Goal: Navigation & Orientation: Find specific page/section

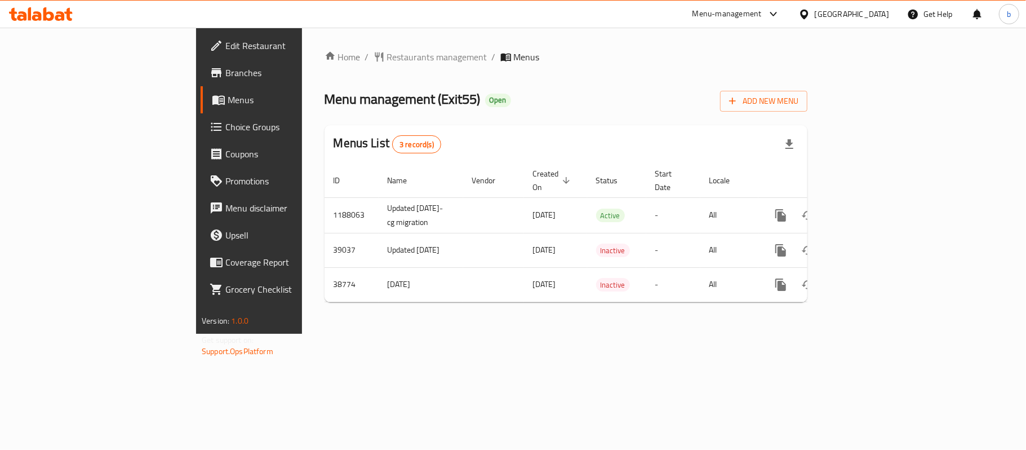
click at [225, 50] on span "Edit Restaurant" at bounding box center [291, 46] width 133 height 14
click at [387, 56] on span "Restaurants management" at bounding box center [437, 57] width 100 height 14
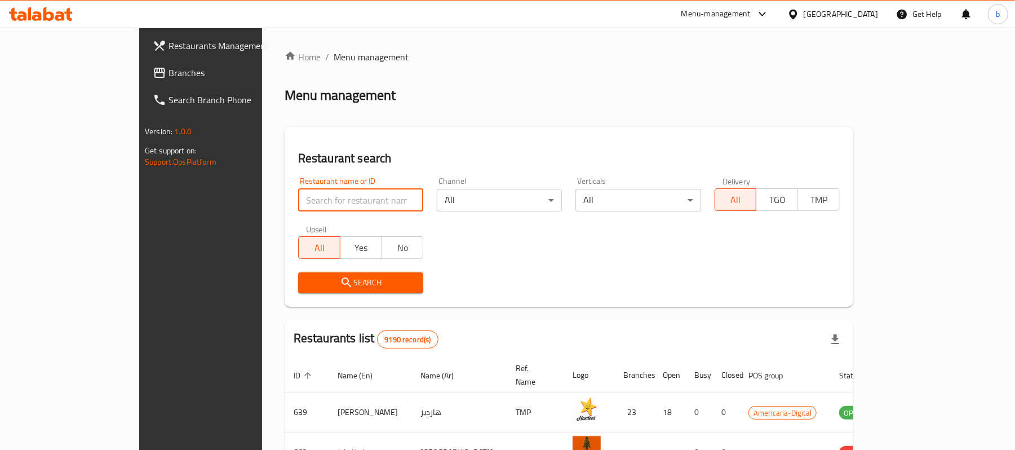
click at [299, 204] on input "search" at bounding box center [360, 200] width 125 height 23
paste input "12563"
type input "12563"
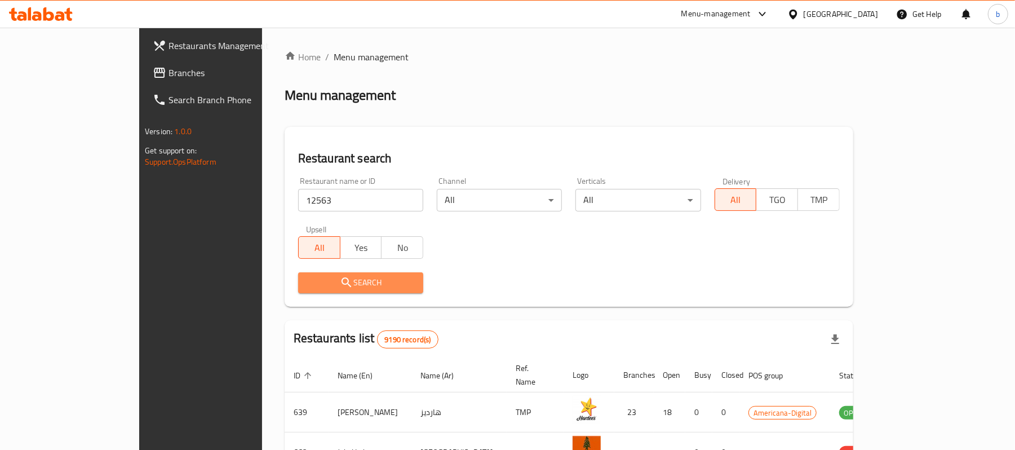
click at [298, 291] on button "Search" at bounding box center [360, 282] width 125 height 21
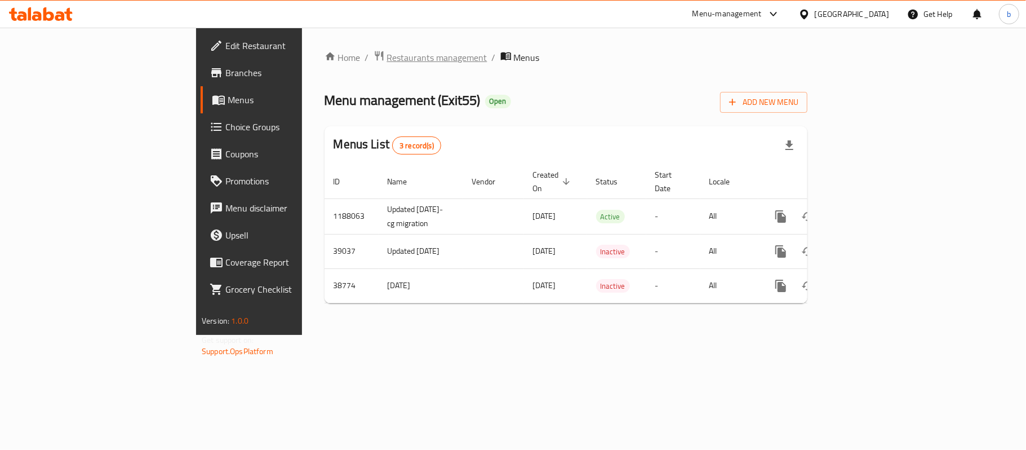
click at [387, 60] on span "Restaurants management" at bounding box center [437, 58] width 100 height 14
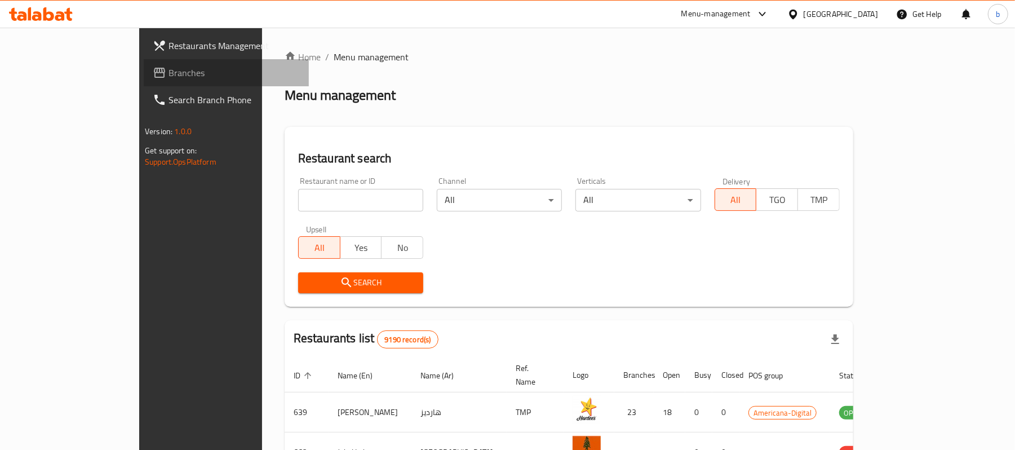
click at [169, 73] on span "Branches" at bounding box center [234, 73] width 131 height 14
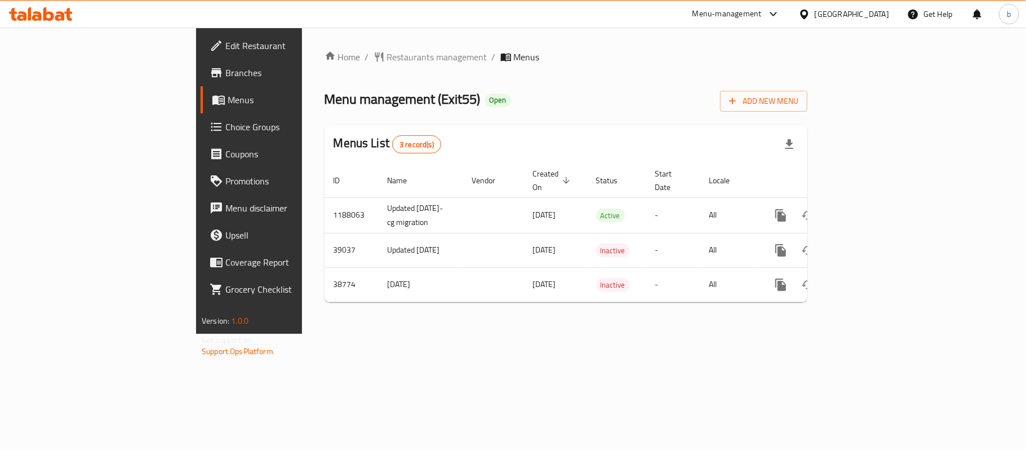
click at [325, 70] on div "Home / Restaurants management / Menus Menu management ( Exit55 ) Open Add New M…" at bounding box center [566, 180] width 483 height 261
click at [387, 59] on span "Restaurants management" at bounding box center [437, 57] width 100 height 14
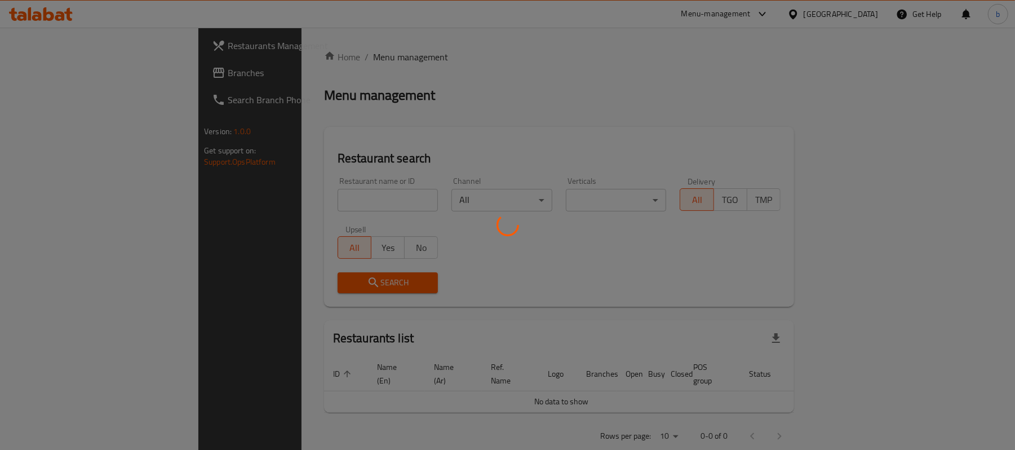
click at [70, 73] on div at bounding box center [507, 225] width 1015 height 450
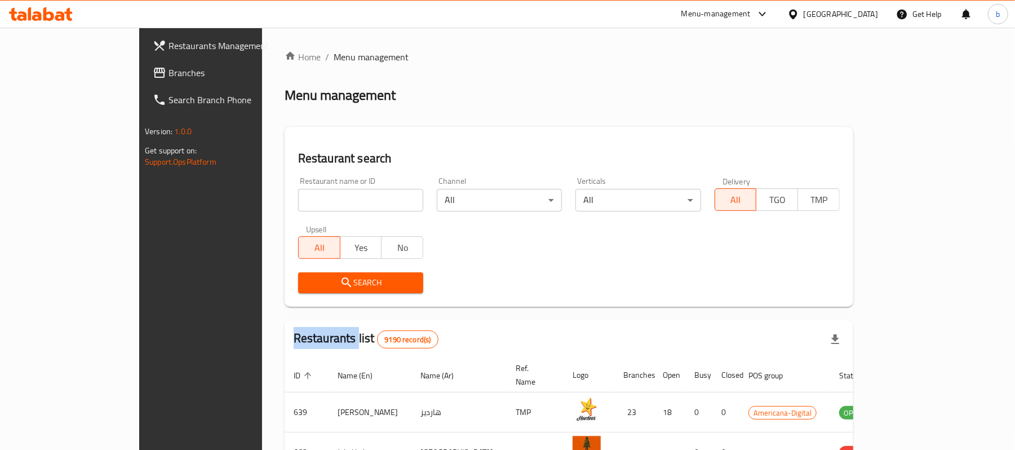
click at [169, 73] on span "Branches" at bounding box center [234, 73] width 131 height 14
